Goal: Register for event/course

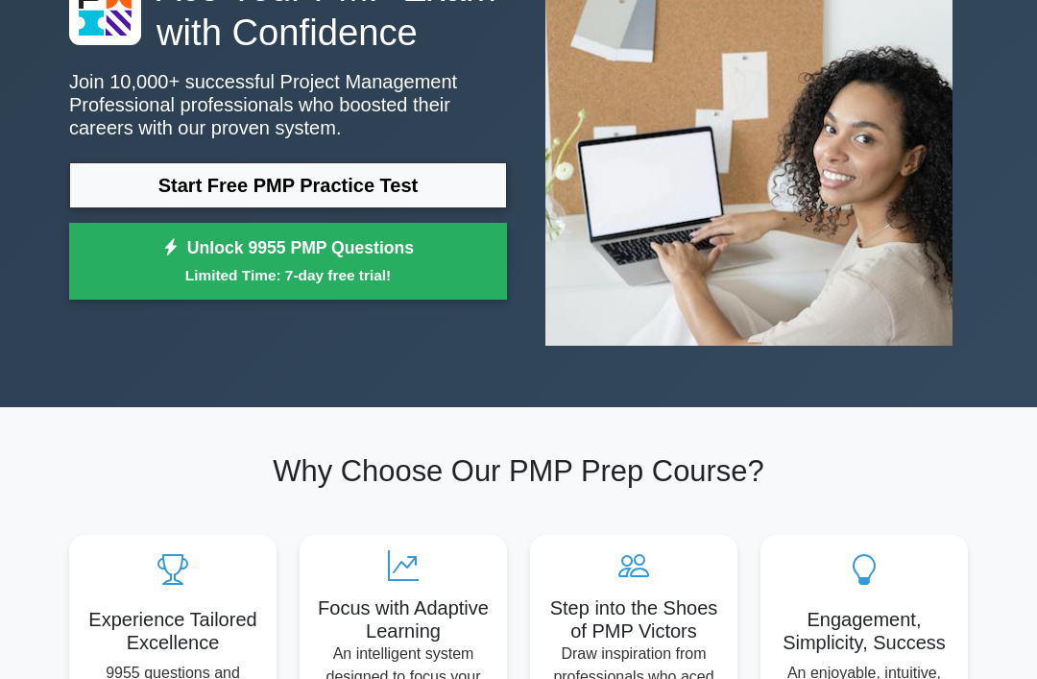
scroll to position [194, 0]
click at [133, 208] on link "Start Free PMP Practice Test" at bounding box center [288, 185] width 438 height 46
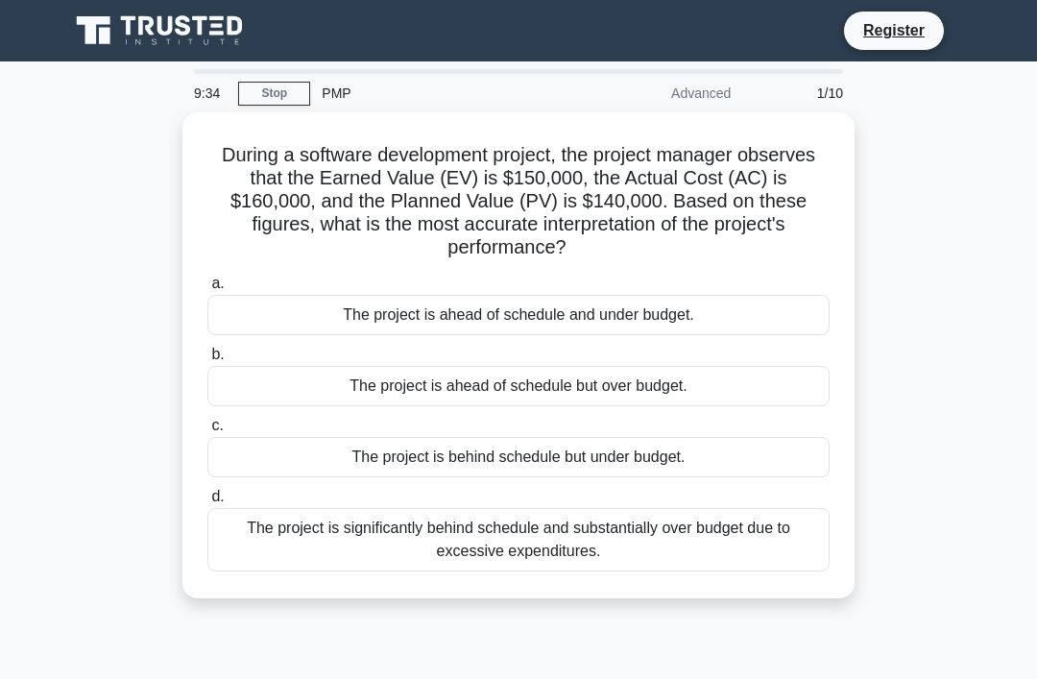
click at [235, 381] on div "The project is ahead of schedule but over budget." at bounding box center [518, 386] width 622 height 40
click at [207, 361] on input "b. The project is ahead of schedule but over budget." at bounding box center [207, 355] width 0 height 12
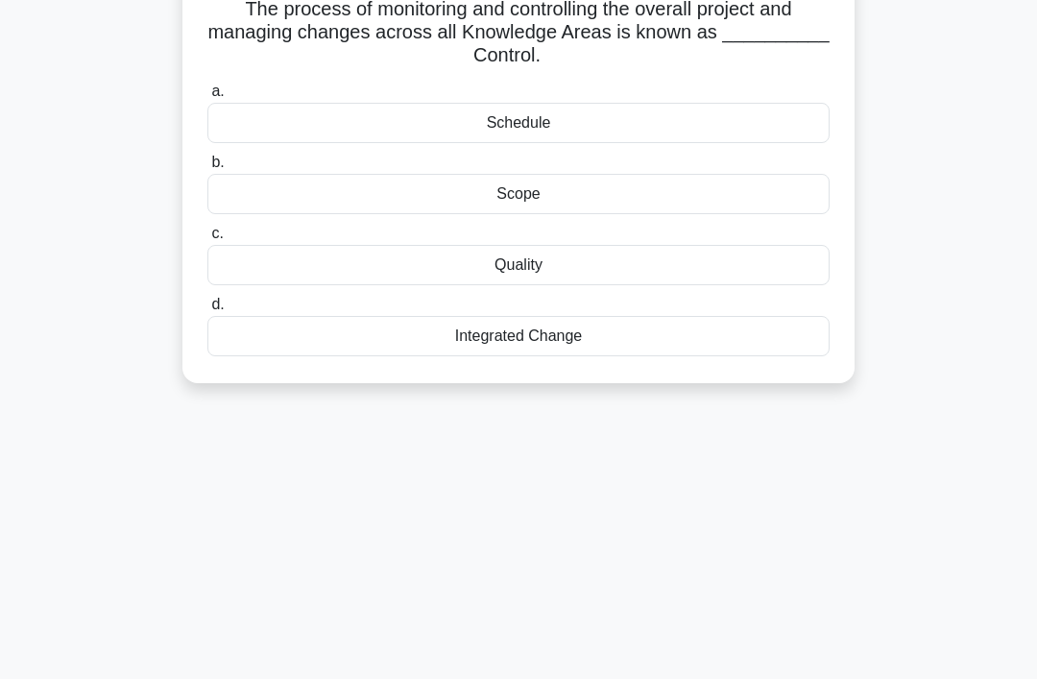
scroll to position [147, 0]
click at [244, 341] on div "Integrated Change" at bounding box center [518, 335] width 622 height 40
click at [207, 310] on input "d. Integrated Change" at bounding box center [207, 304] width 0 height 12
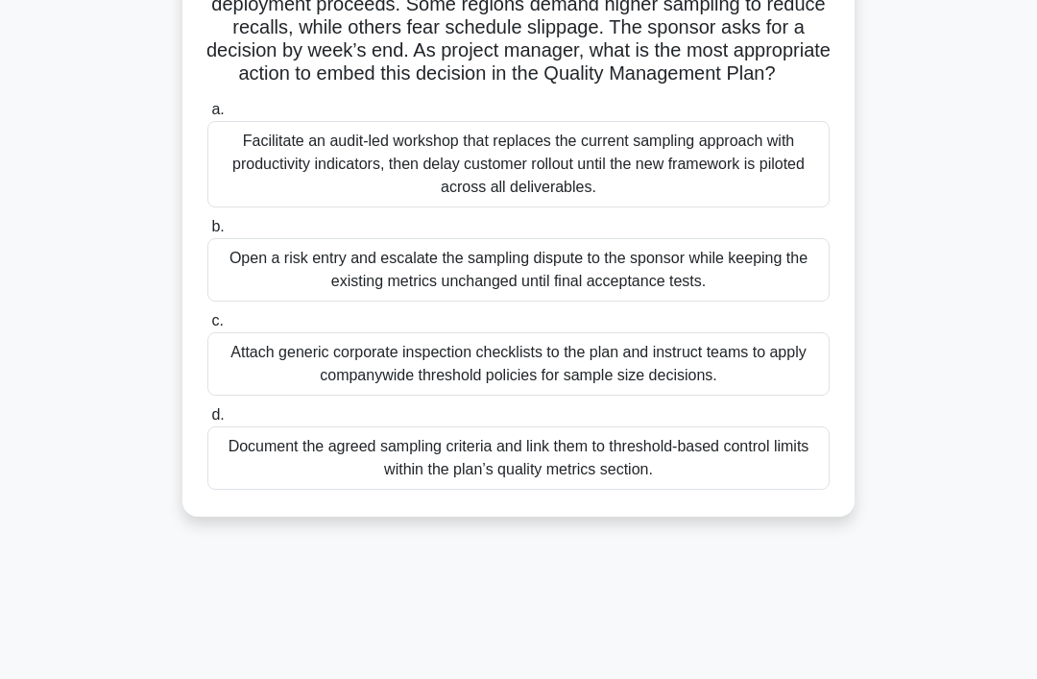
scroll to position [194, 0]
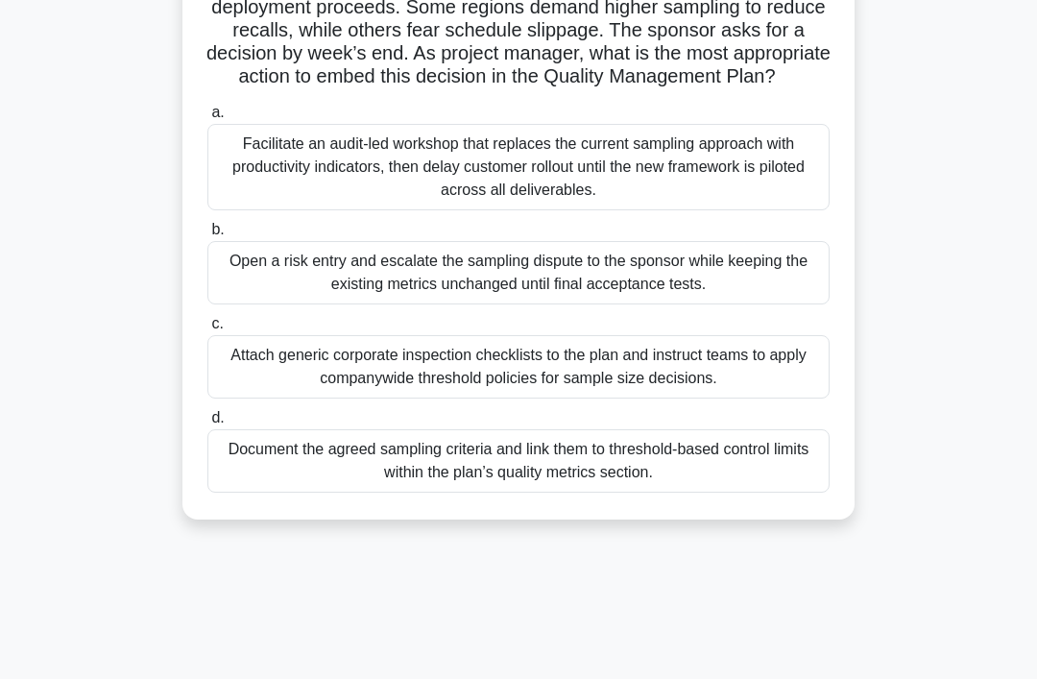
click at [720, 183] on div "Facilitate an audit-led workshop that replaces the current sampling approach wi…" at bounding box center [518, 167] width 622 height 86
click at [207, 119] on input "a. Facilitate an audit-led workshop that replaces the current sampling approach…" at bounding box center [207, 113] width 0 height 12
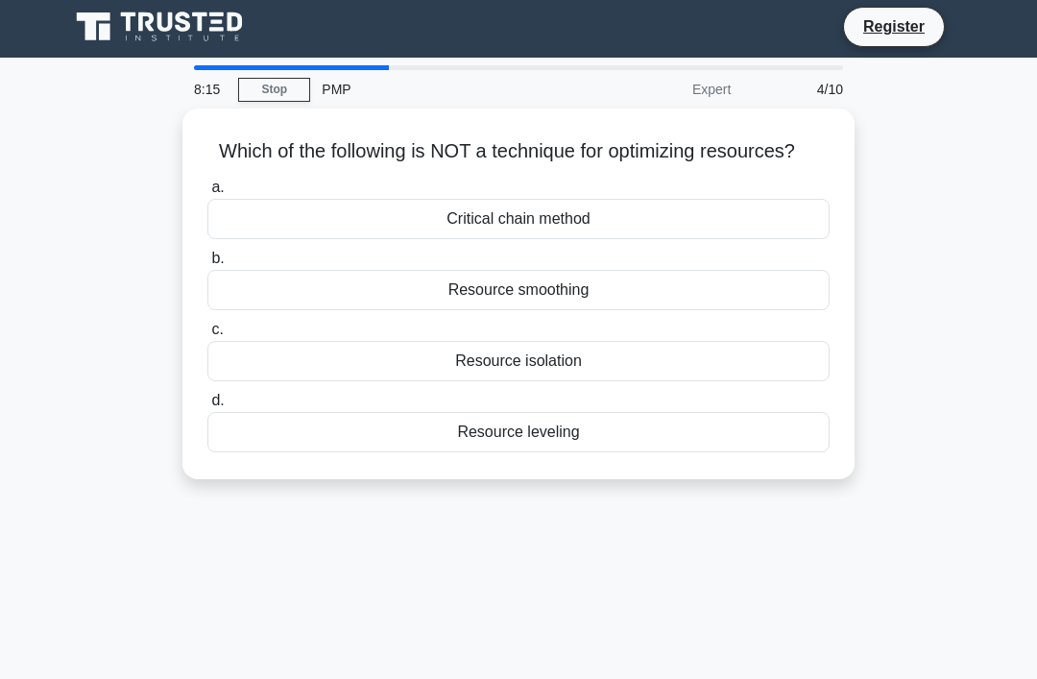
scroll to position [6, 0]
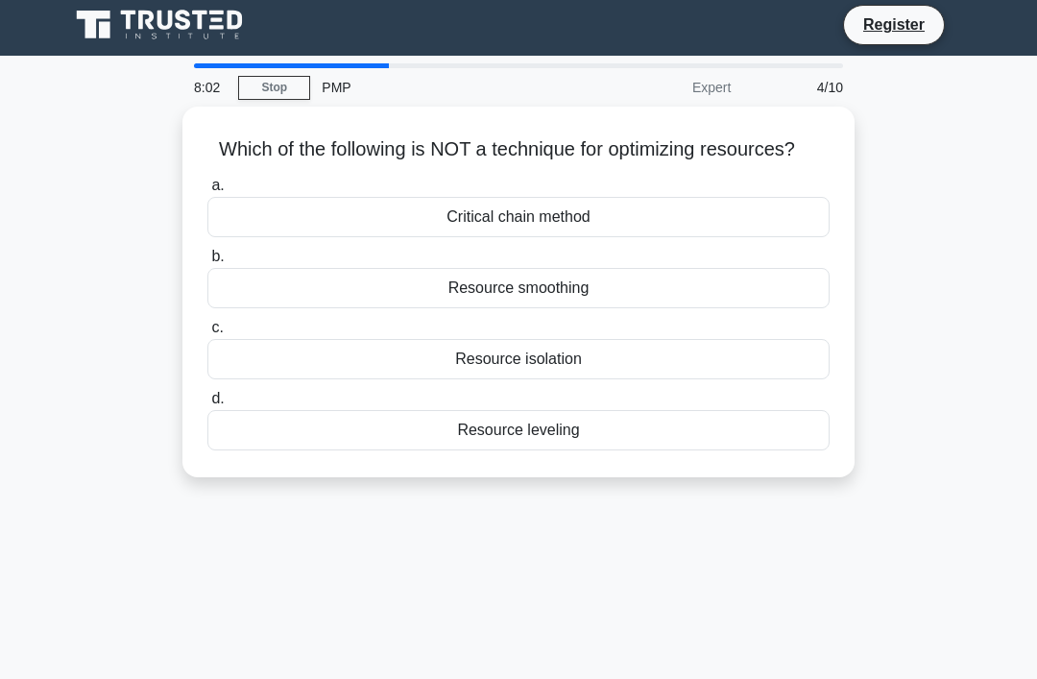
click at [326, 378] on div "Resource isolation" at bounding box center [518, 359] width 622 height 40
click at [207, 334] on input "c. Resource isolation" at bounding box center [207, 328] width 0 height 12
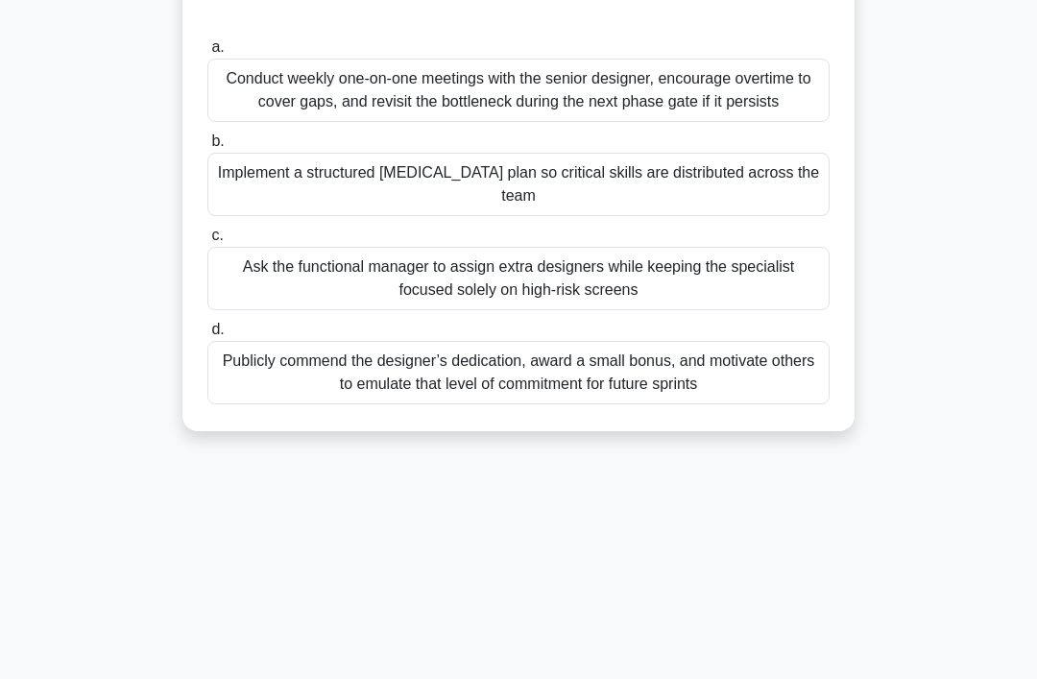
scroll to position [252, 0]
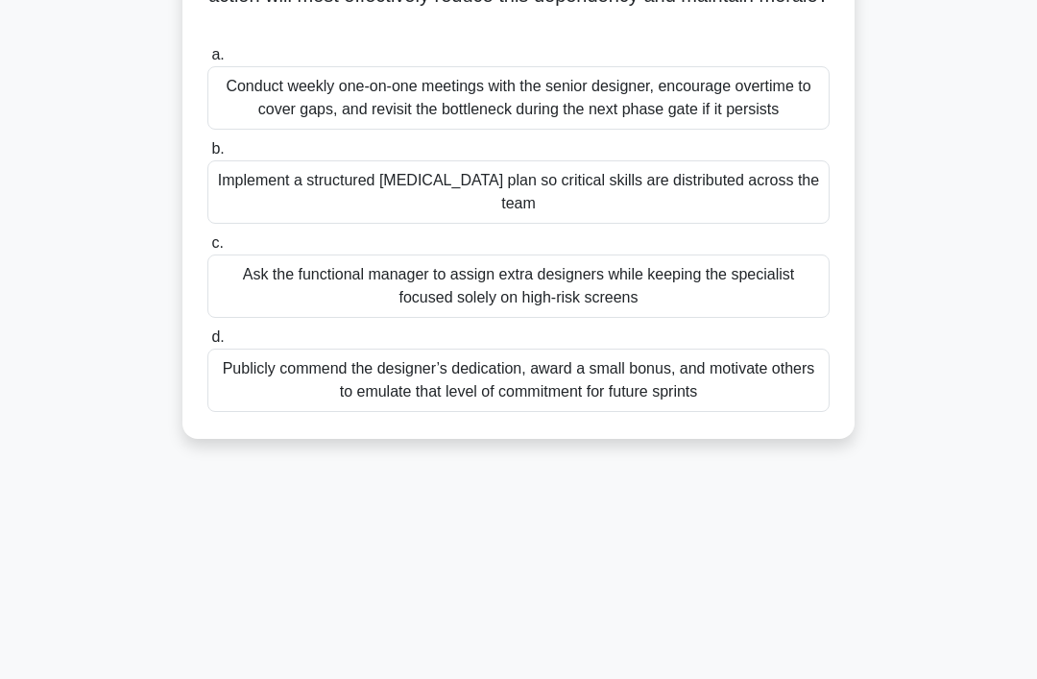
click at [811, 224] on div "Implement a structured [MEDICAL_DATA] plan so critical skills are distributed a…" at bounding box center [518, 191] width 622 height 63
click at [207, 156] on input "b. Implement a structured [MEDICAL_DATA] plan so critical skills are distribute…" at bounding box center [207, 149] width 0 height 12
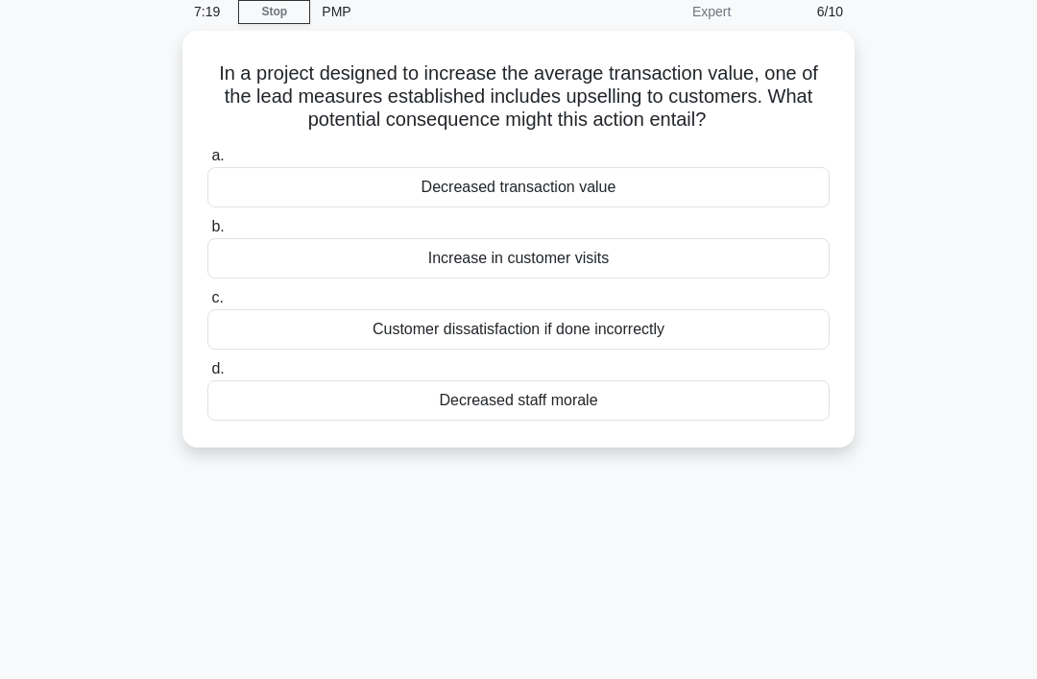
scroll to position [0, 0]
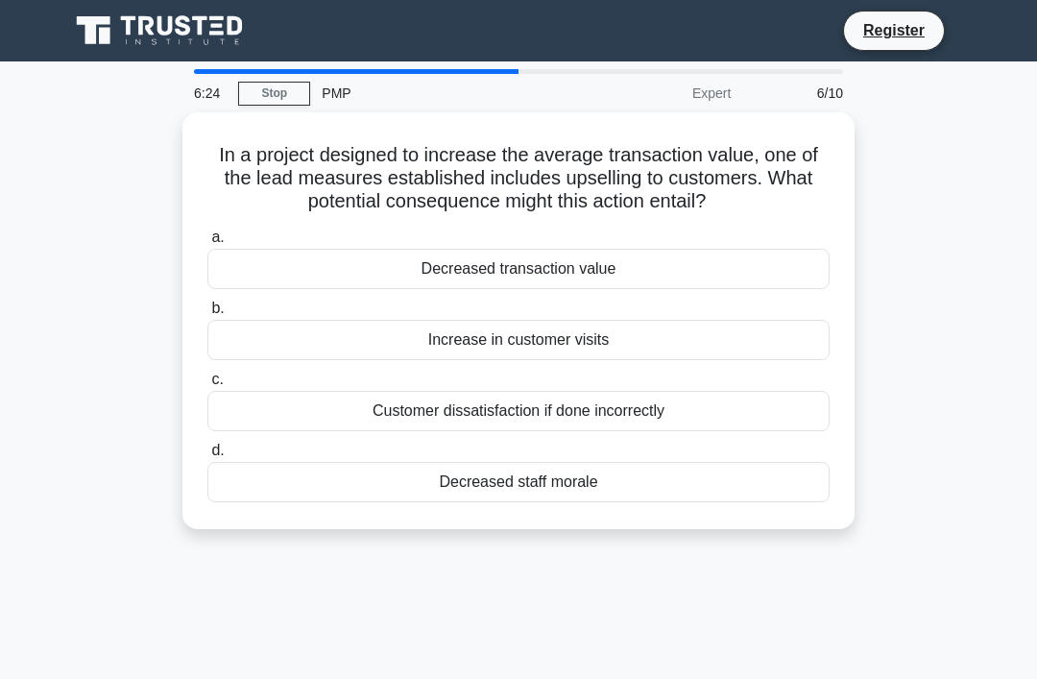
click at [344, 427] on div "Customer dissatisfaction if done incorrectly" at bounding box center [518, 411] width 622 height 40
click at [207, 386] on input "c. Customer dissatisfaction if done incorrectly" at bounding box center [207, 380] width 0 height 12
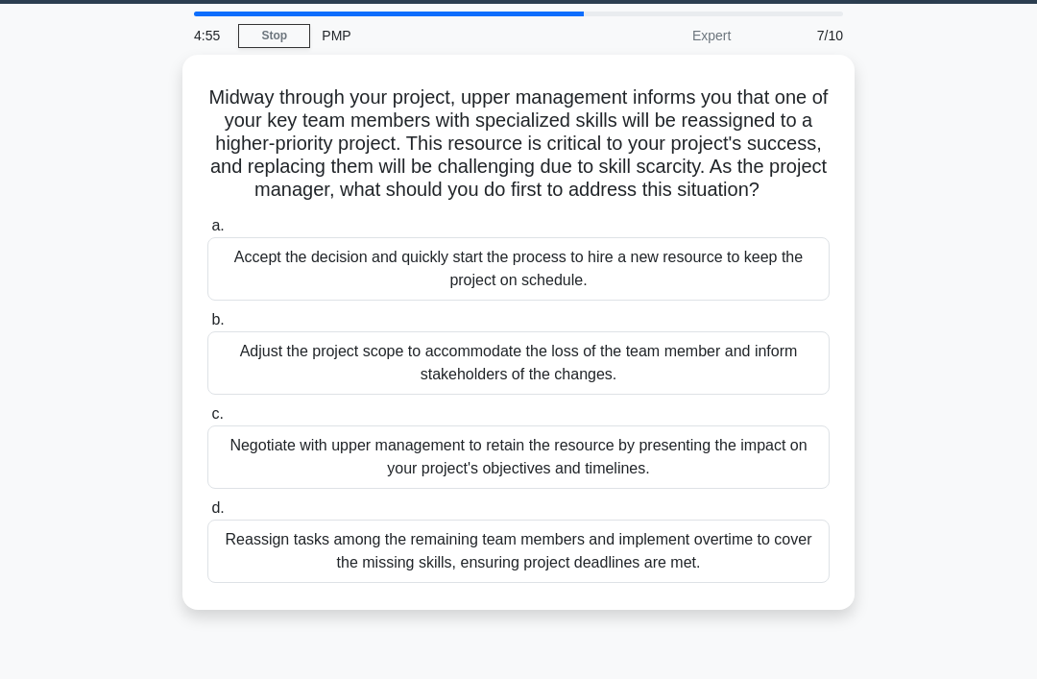
scroll to position [52, 0]
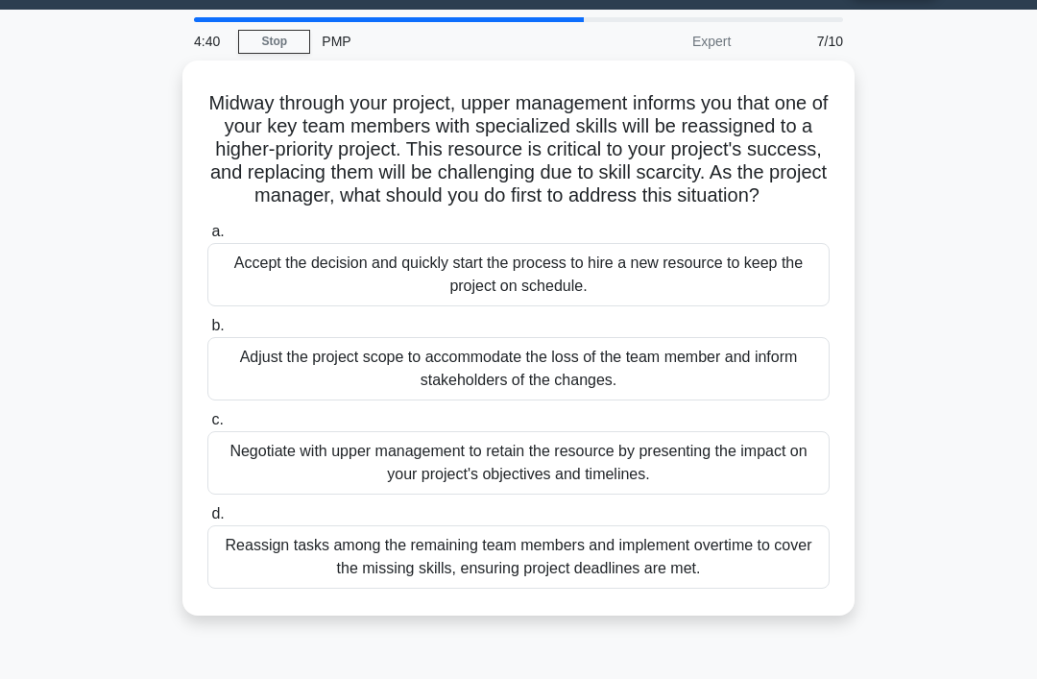
click at [387, 391] on div "Adjust the project scope to accommodate the loss of the team member and inform …" at bounding box center [518, 368] width 622 height 63
click at [207, 332] on input "b. Adjust the project scope to accommodate the loss of the team member and info…" at bounding box center [207, 326] width 0 height 12
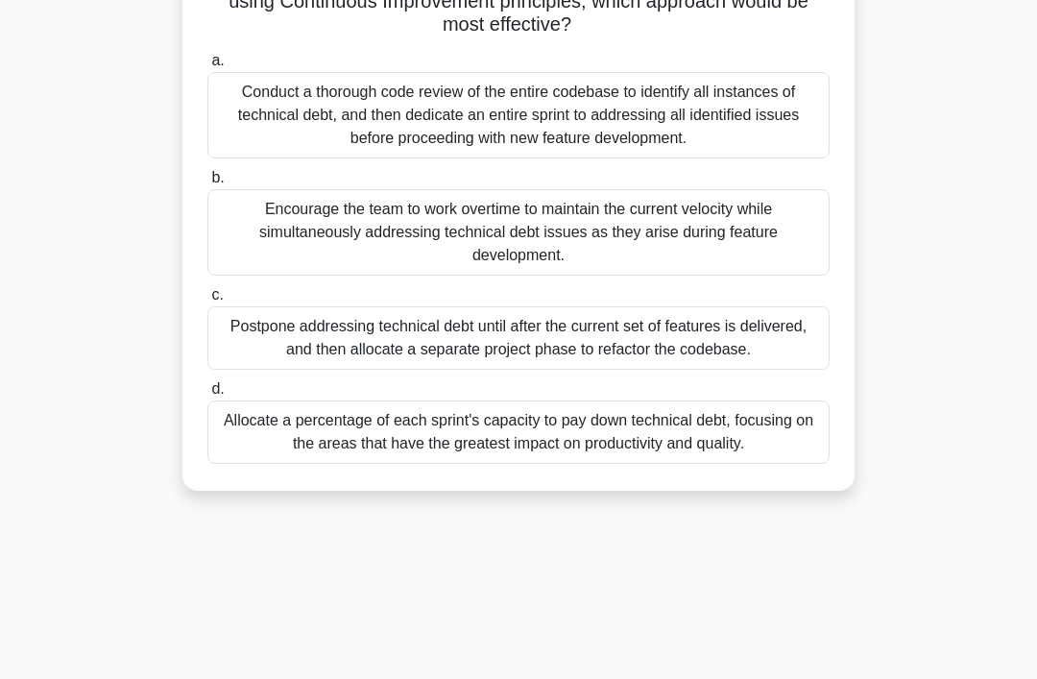
scroll to position [297, 0]
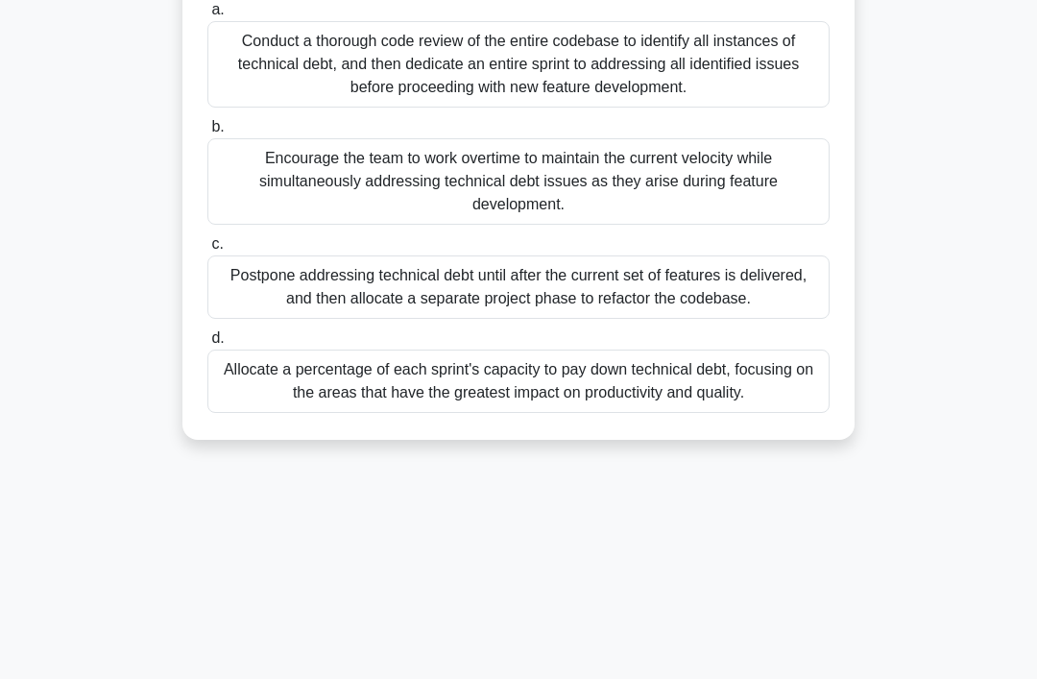
click at [779, 84] on div "Conduct a thorough code review of the entire codebase to identify all instances…" at bounding box center [518, 64] width 622 height 86
click at [207, 16] on input "a. Conduct a thorough code review of the entire codebase to identify all instan…" at bounding box center [207, 10] width 0 height 12
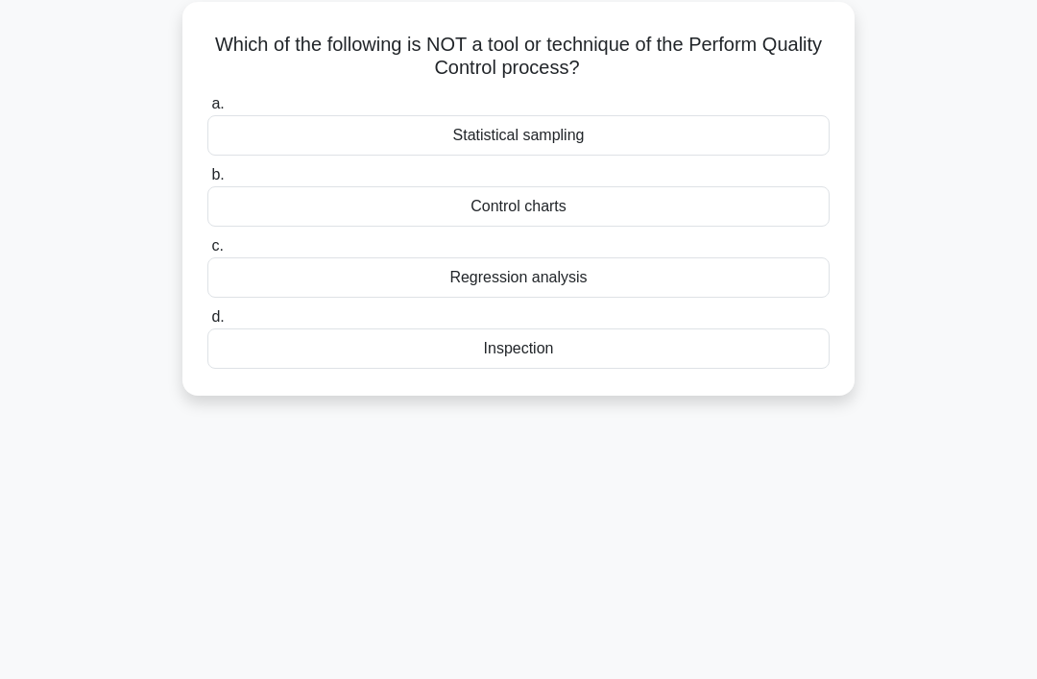
scroll to position [82, 0]
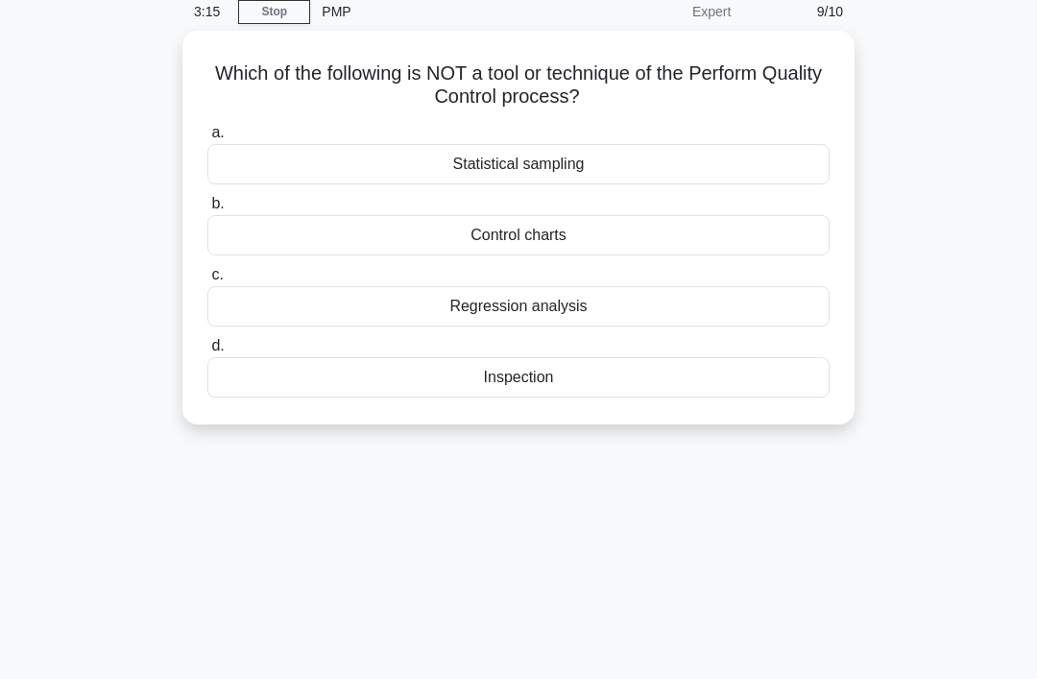
click at [471, 383] on div "Inspection" at bounding box center [518, 377] width 622 height 40
click at [207, 353] on input "d. Inspection" at bounding box center [207, 346] width 0 height 12
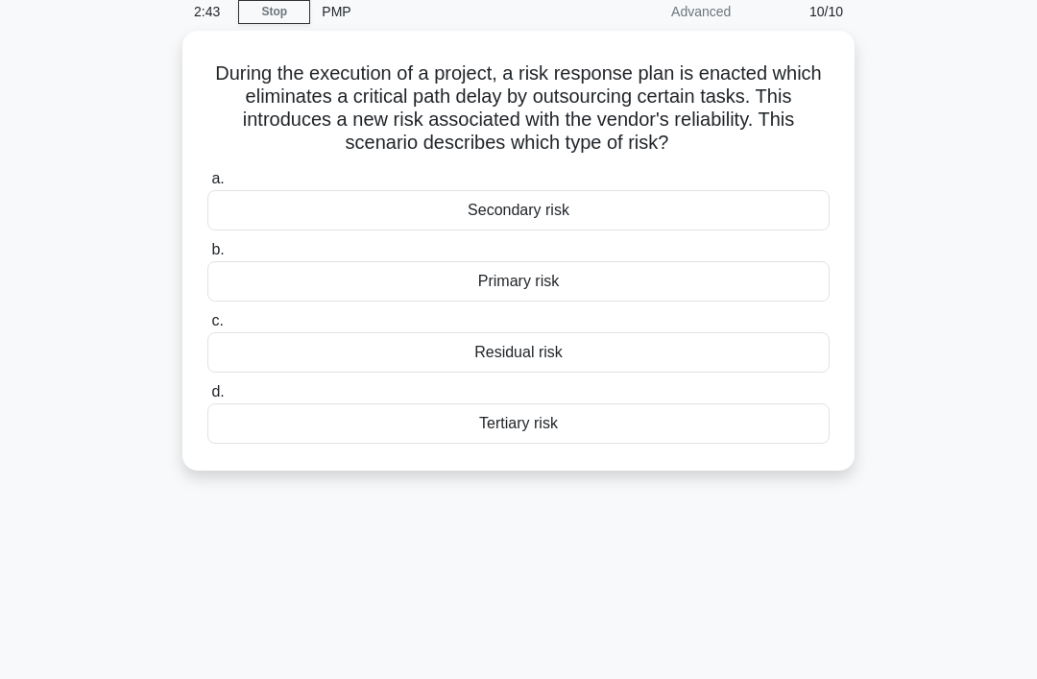
click at [444, 231] on div "Secondary risk" at bounding box center [518, 210] width 622 height 40
click at [207, 185] on input "a. Secondary risk" at bounding box center [207, 179] width 0 height 12
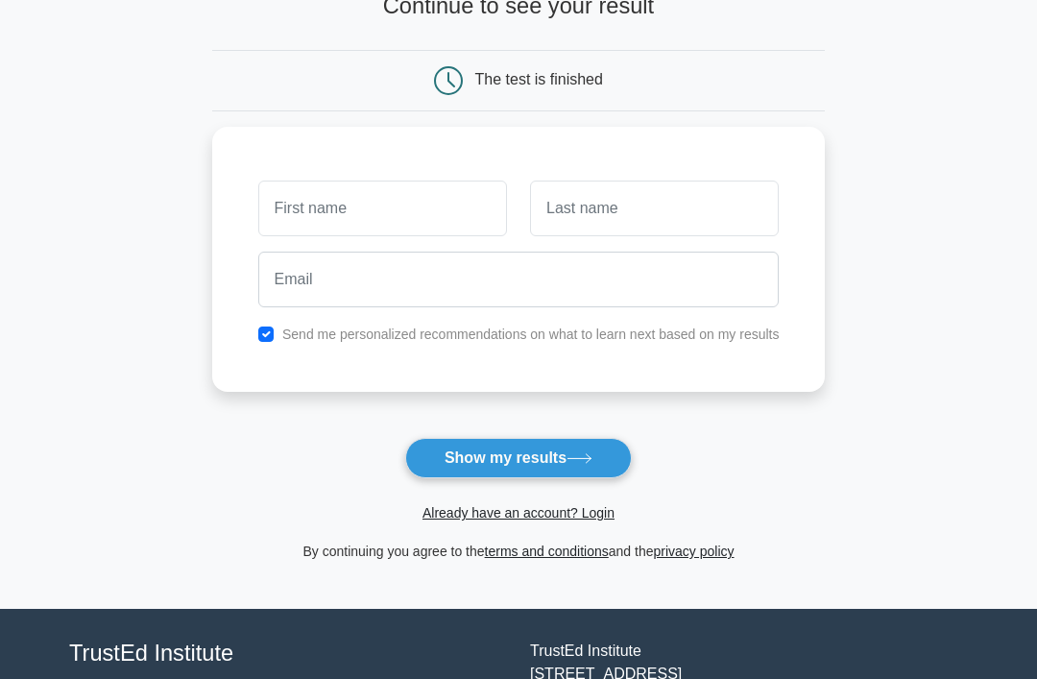
scroll to position [222, 0]
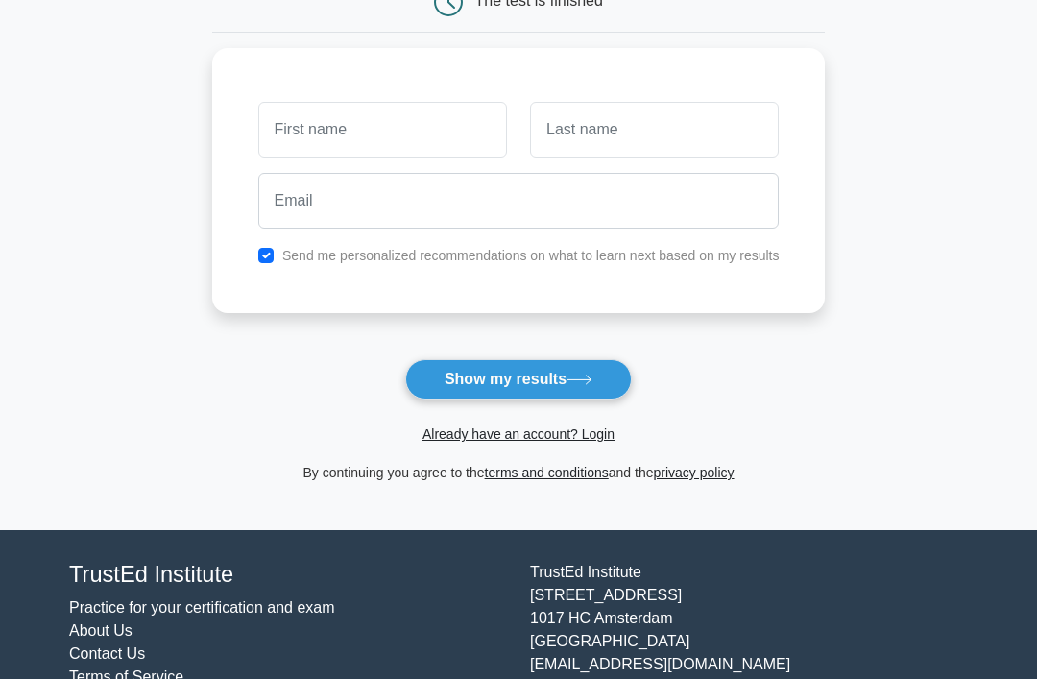
click at [529, 440] on link "Already have an account? Login" at bounding box center [519, 434] width 192 height 15
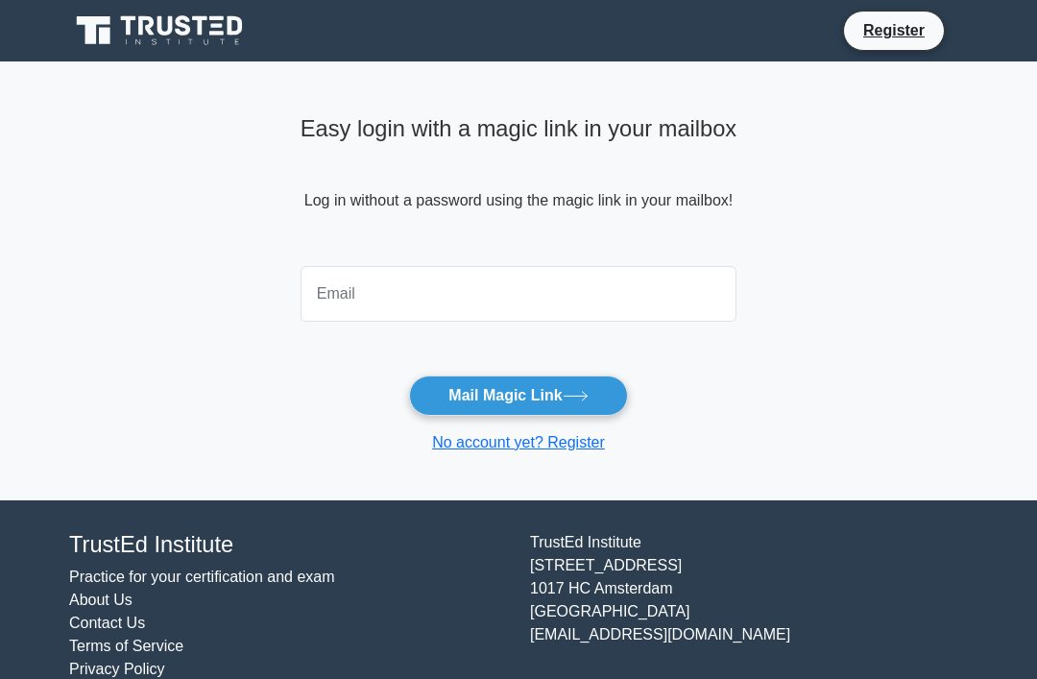
click at [321, 307] on input "email" at bounding box center [519, 294] width 436 height 56
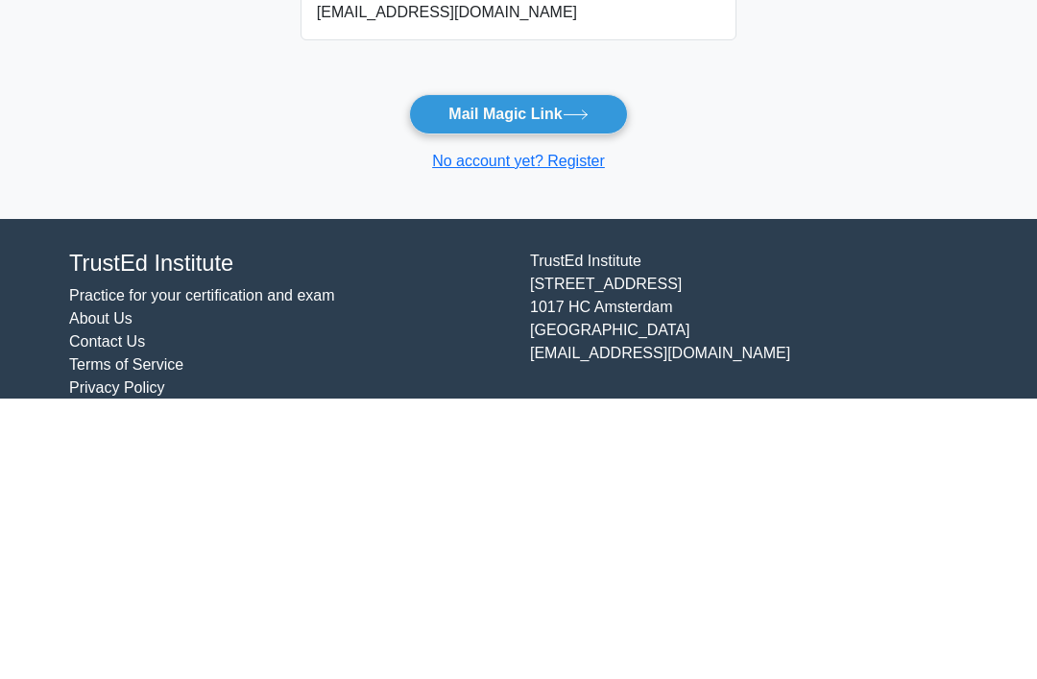
type input "samykhawla@yahoo.com"
click at [523, 376] on button "Mail Magic Link" at bounding box center [518, 396] width 218 height 40
